Goal: Task Accomplishment & Management: Manage account settings

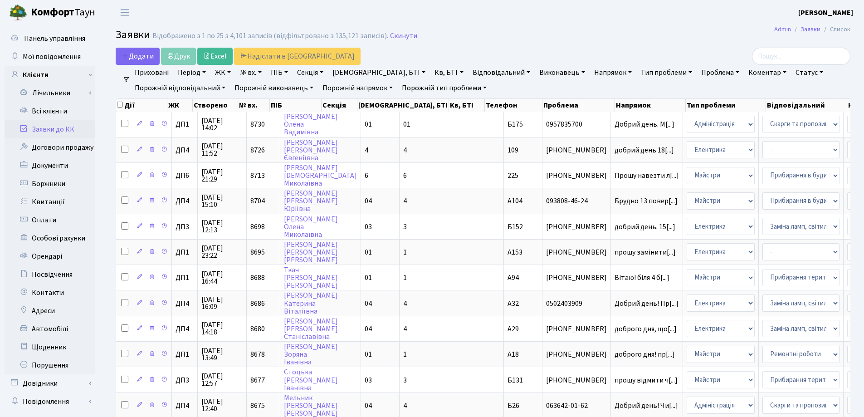
select select "25"
click at [452, 24] on header "Комфорт Таун Зубар Н. Д. Мій обліковий запис Вийти" at bounding box center [432, 12] width 864 height 25
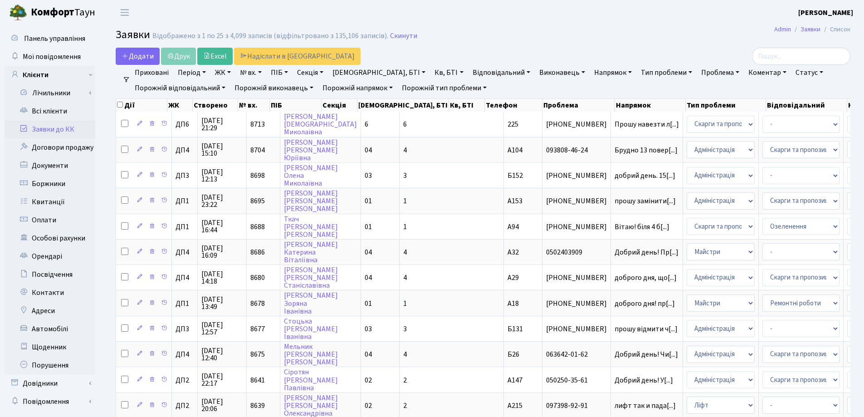
select select "25"
click at [49, 127] on link "Заявки до КК" at bounding box center [50, 129] width 91 height 18
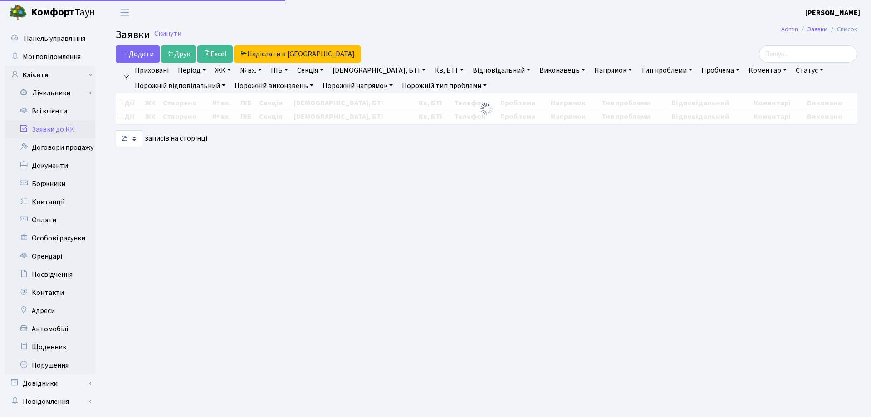
select select "25"
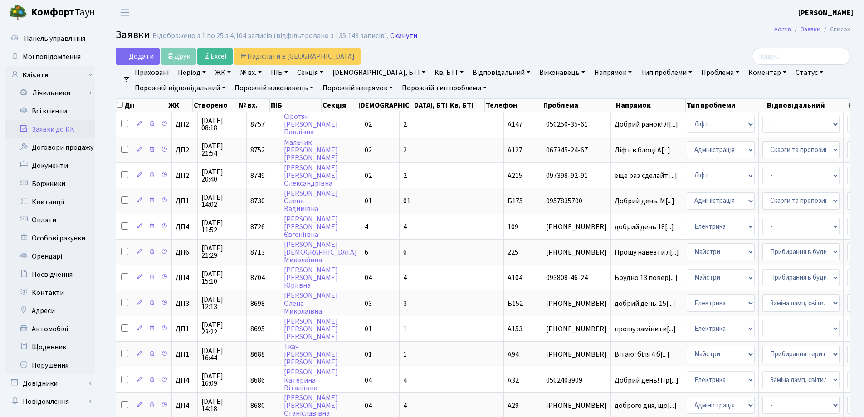
click at [395, 37] on link "Скинути" at bounding box center [403, 36] width 27 height 9
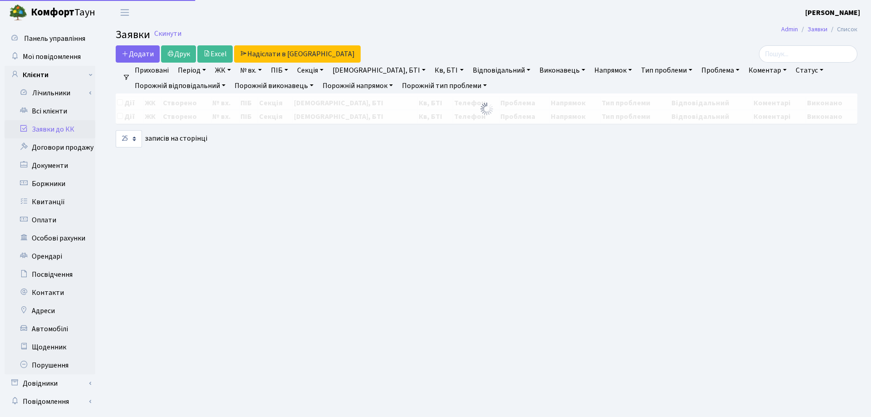
select select "25"
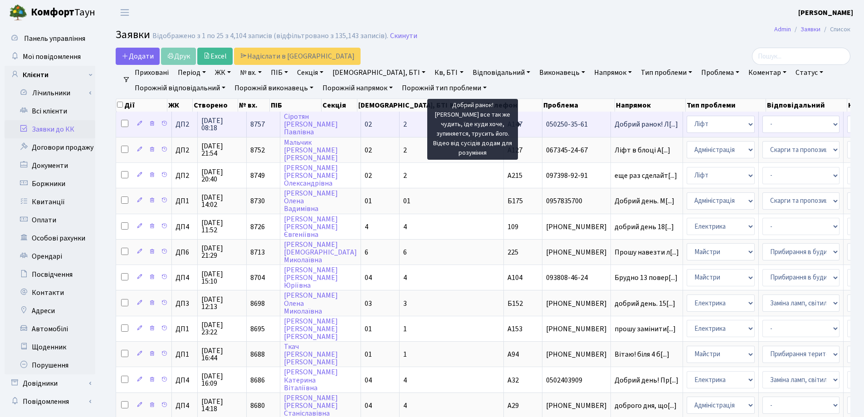
click at [615, 122] on span "Добрий ранок! Л[...]" at bounding box center [647, 124] width 64 height 10
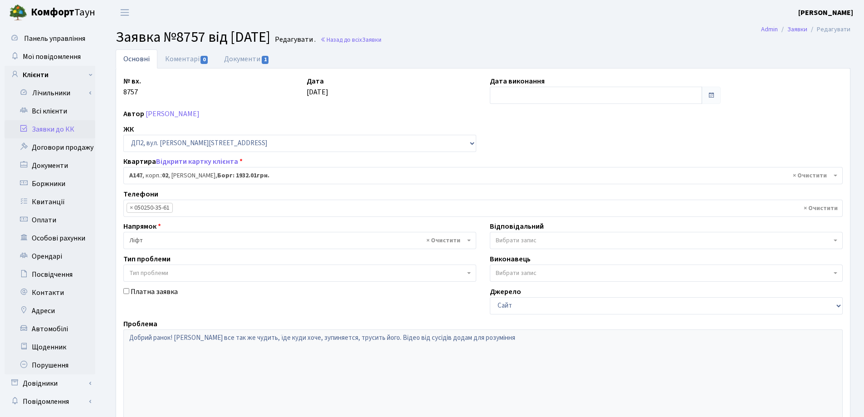
select select "31006"
click at [249, 62] on link "Документи 1" at bounding box center [246, 58] width 61 height 19
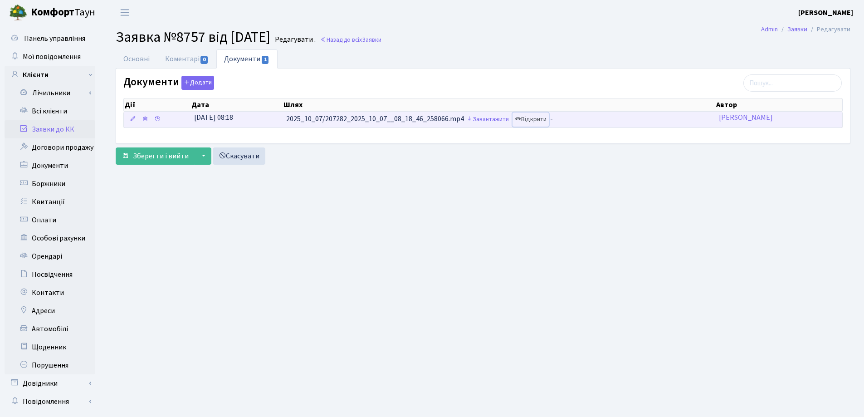
click at [540, 118] on link "Відкрити" at bounding box center [531, 119] width 36 height 14
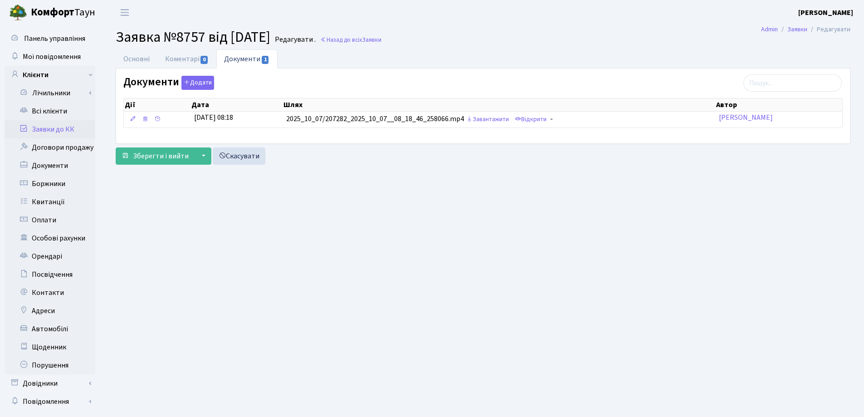
click at [41, 129] on link "Заявки до КК" at bounding box center [50, 129] width 91 height 18
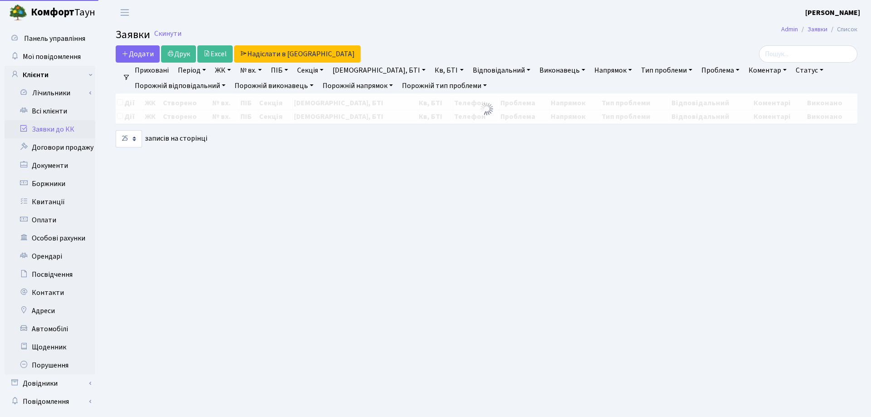
select select "25"
